Goal: Obtain resource: Obtain resource

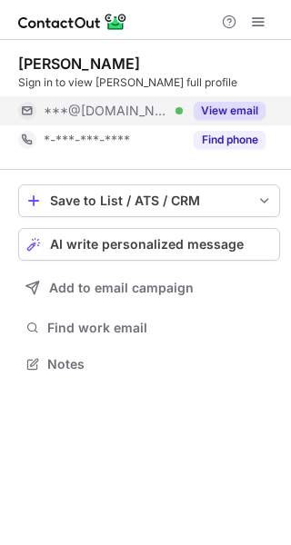
scroll to position [352, 291]
click at [240, 109] on button "View email" at bounding box center [230, 111] width 72 height 18
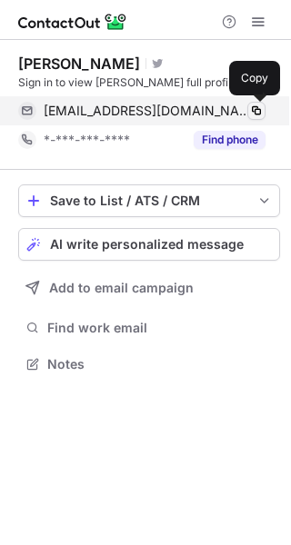
click at [256, 110] on span at bounding box center [256, 111] width 15 height 15
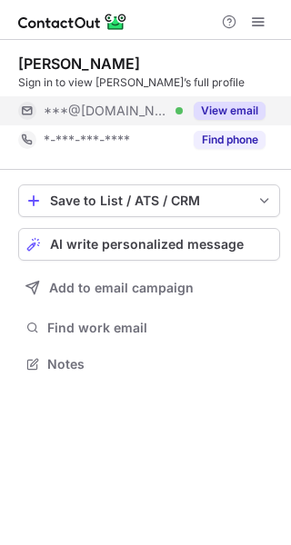
scroll to position [352, 291]
click at [221, 115] on button "View email" at bounding box center [230, 111] width 72 height 18
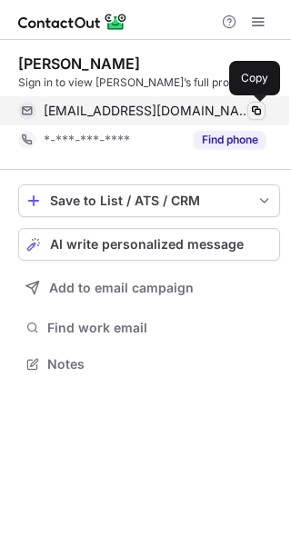
click at [258, 112] on span at bounding box center [256, 111] width 15 height 15
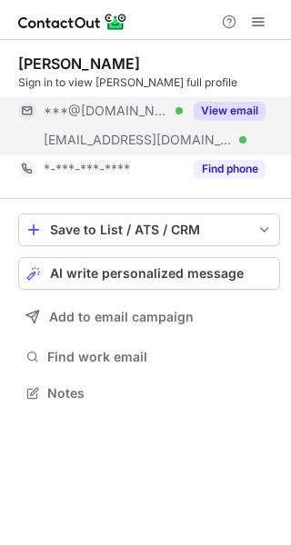
scroll to position [381, 291]
click at [240, 102] on button "View email" at bounding box center [230, 111] width 72 height 18
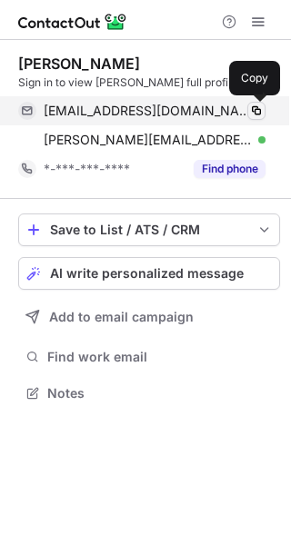
click at [259, 109] on span at bounding box center [256, 111] width 15 height 15
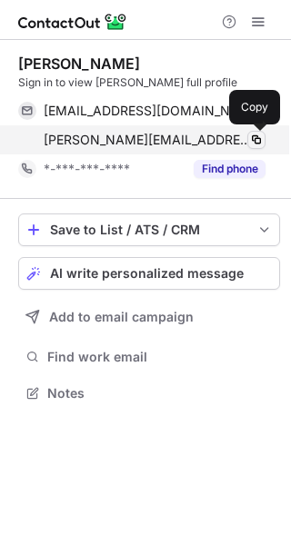
click at [256, 136] on span at bounding box center [256, 140] width 15 height 15
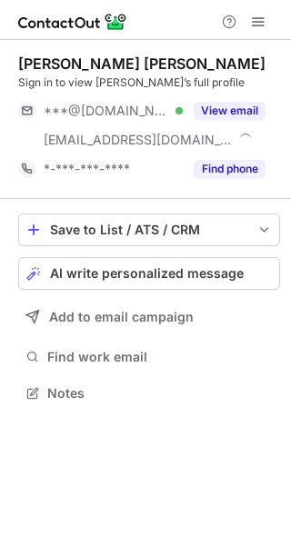
scroll to position [381, 291]
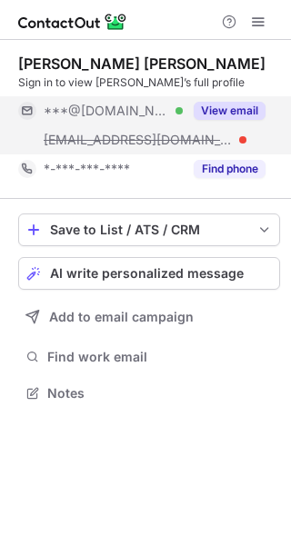
click at [232, 107] on button "View email" at bounding box center [230, 111] width 72 height 18
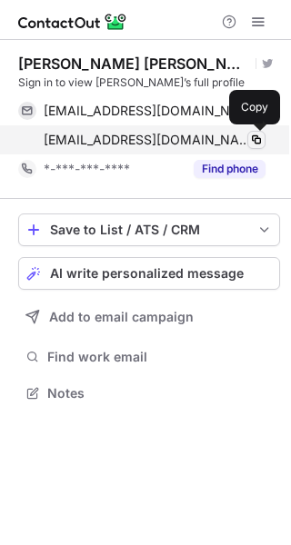
click at [257, 138] on span at bounding box center [256, 140] width 15 height 15
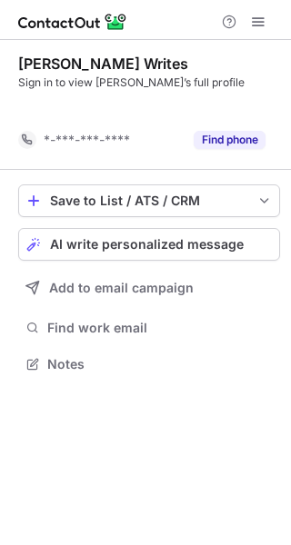
scroll to position [323, 291]
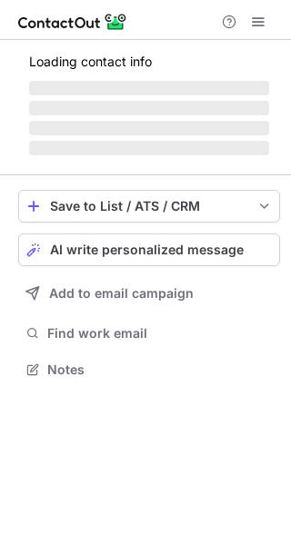
scroll to position [352, 291]
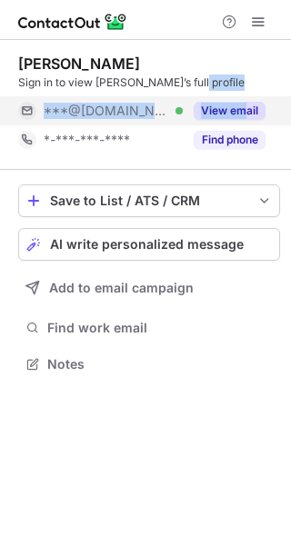
drag, startPoint x: 226, startPoint y: 89, endPoint x: 244, endPoint y: 105, distance: 23.2
click at [244, 105] on div "Randy Bobbitt Sign in to view Randy’s full profile ***@yahoo.com Verified View …" at bounding box center [149, 105] width 262 height 100
click at [244, 105] on button "View email" at bounding box center [230, 111] width 72 height 18
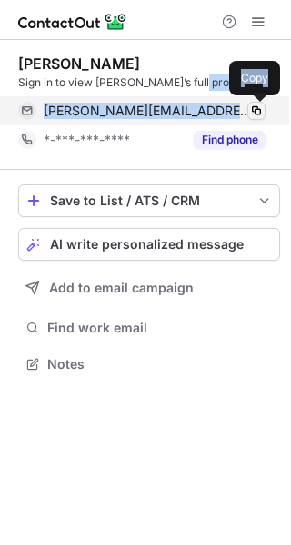
click at [263, 105] on span at bounding box center [256, 111] width 15 height 15
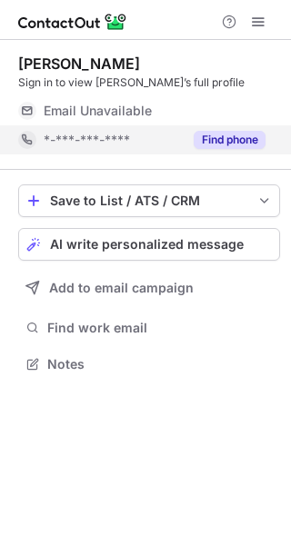
scroll to position [352, 291]
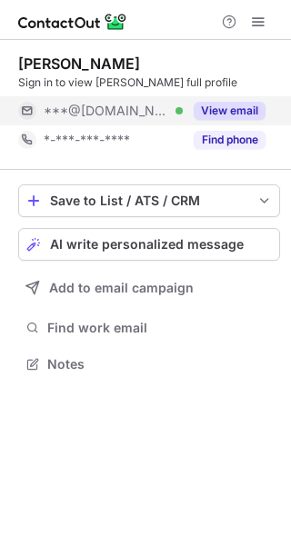
scroll to position [352, 291]
click at [242, 104] on button "View email" at bounding box center [230, 111] width 72 height 18
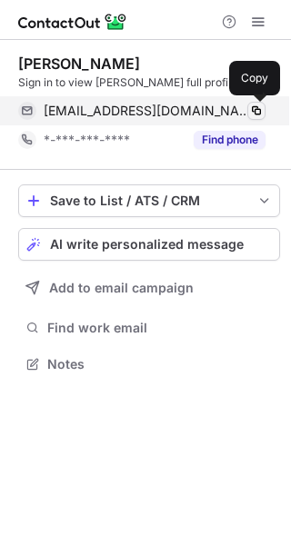
click at [255, 108] on span at bounding box center [256, 111] width 15 height 15
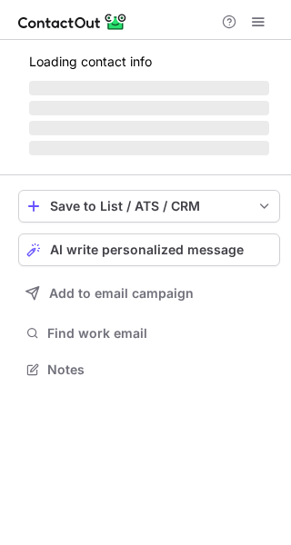
scroll to position [381, 291]
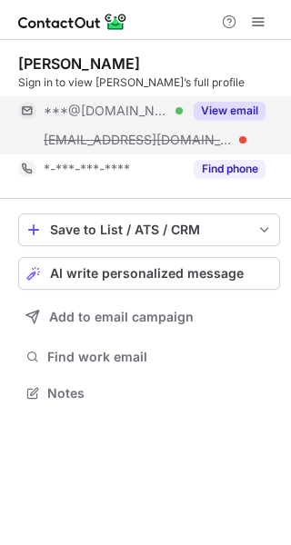
click at [233, 110] on button "View email" at bounding box center [230, 111] width 72 height 18
